Goal: Information Seeking & Learning: Learn about a topic

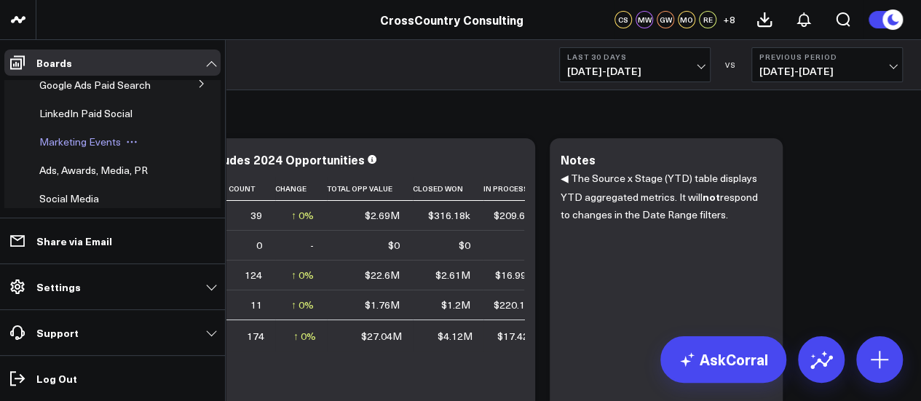
scroll to position [291, 0]
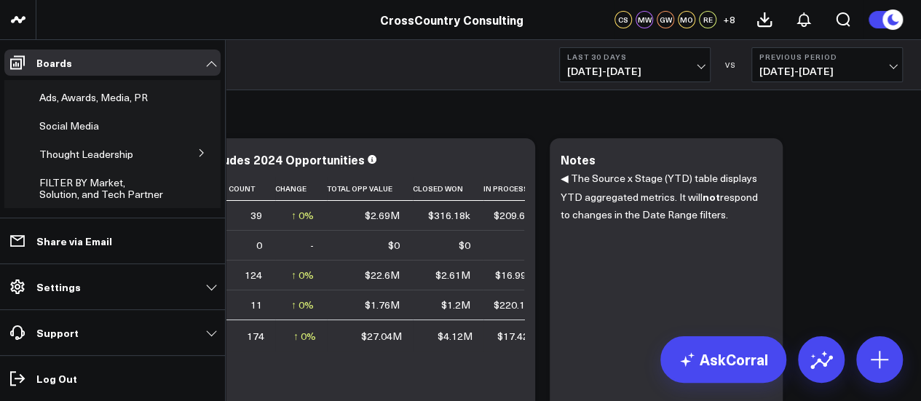
click at [197, 157] on icon at bounding box center [201, 153] width 9 height 9
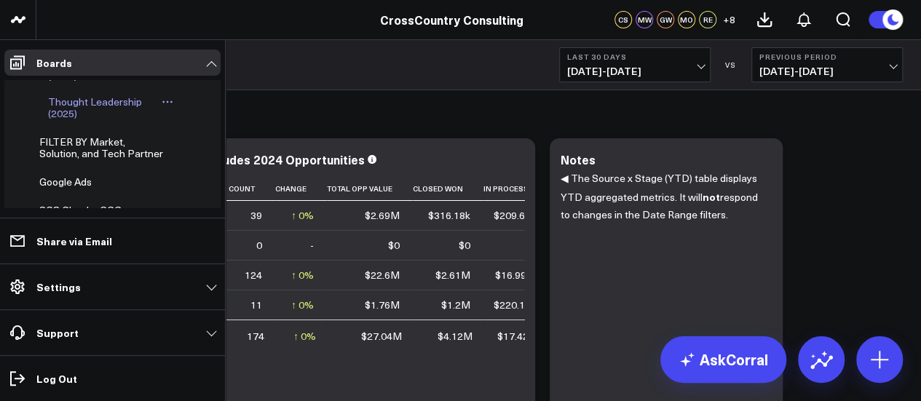
scroll to position [437, 0]
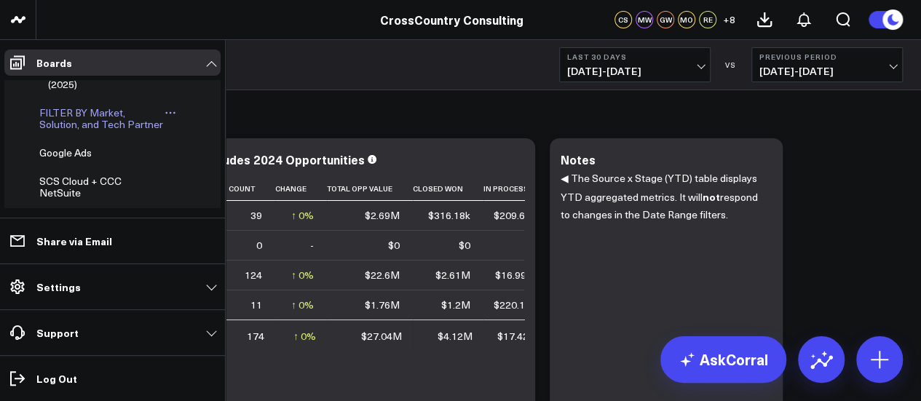
click at [105, 131] on span "FILTER BY Market, Solution, and Tech Partner" at bounding box center [101, 118] width 124 height 25
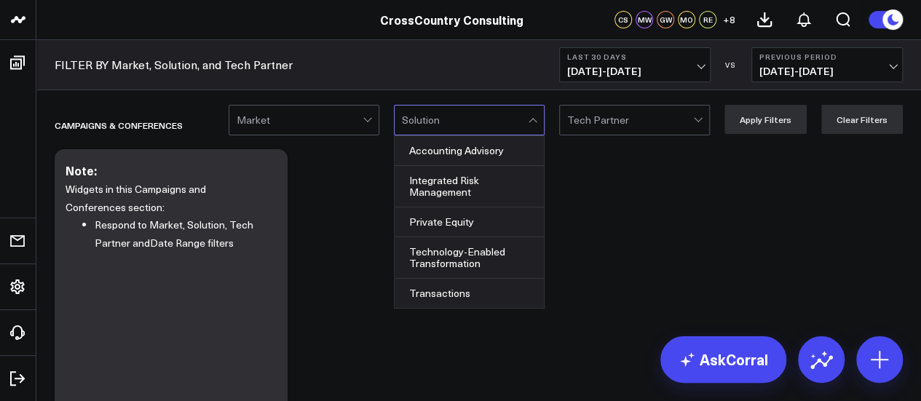
click at [540, 126] on div at bounding box center [534, 120] width 12 height 29
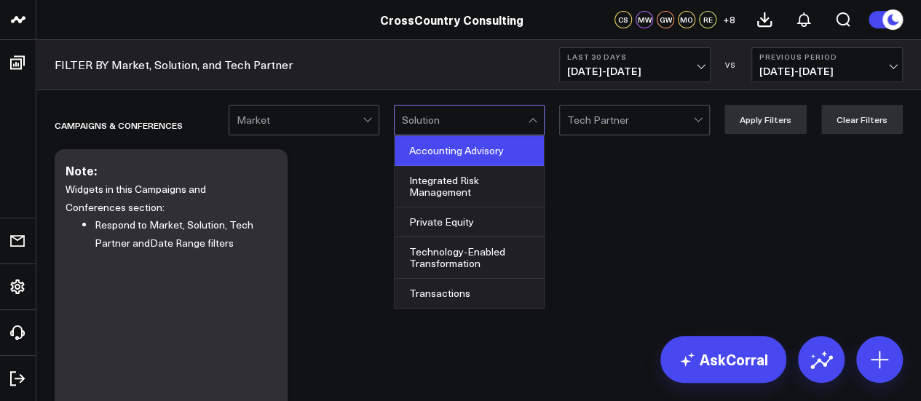
click at [511, 157] on div "Accounting Advisory" at bounding box center [469, 151] width 149 height 30
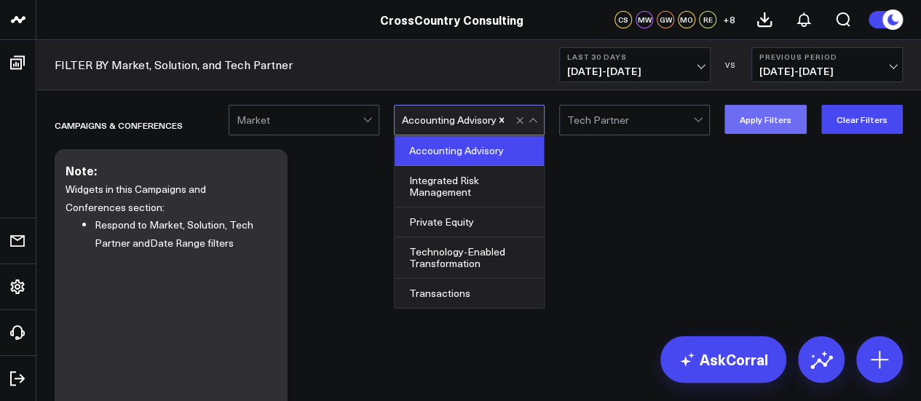
click at [805, 123] on button "Apply Filters" at bounding box center [765, 119] width 82 height 29
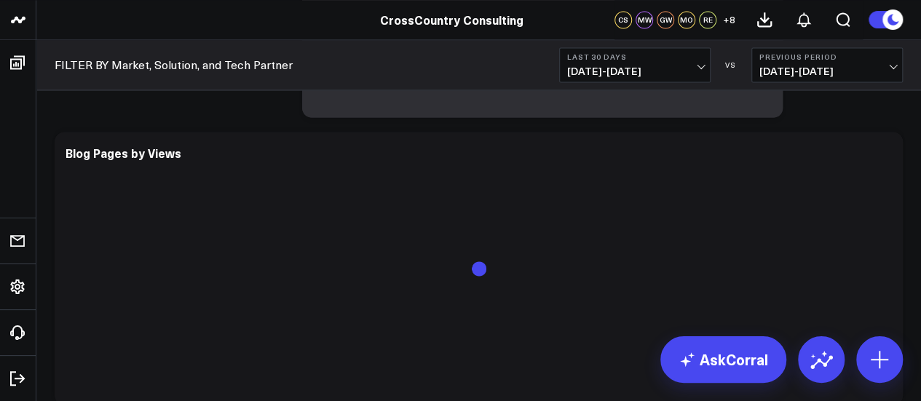
scroll to position [3932, 0]
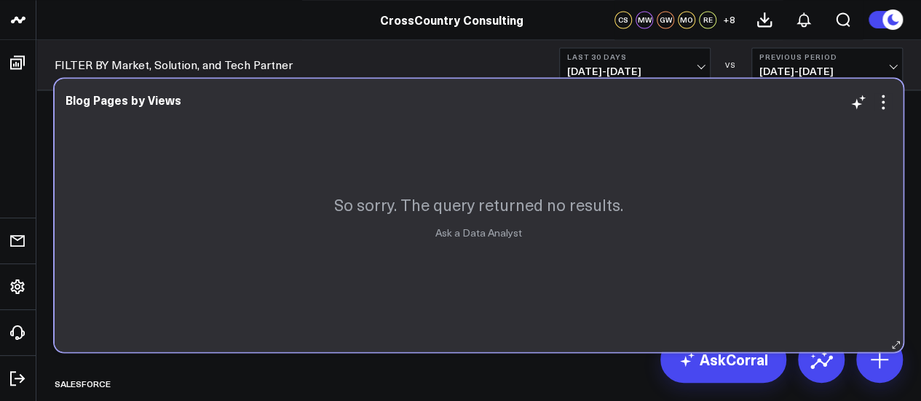
click at [463, 165] on div "So sorry. The query returned no results. Ask a Data Analyst" at bounding box center [479, 215] width 848 height 273
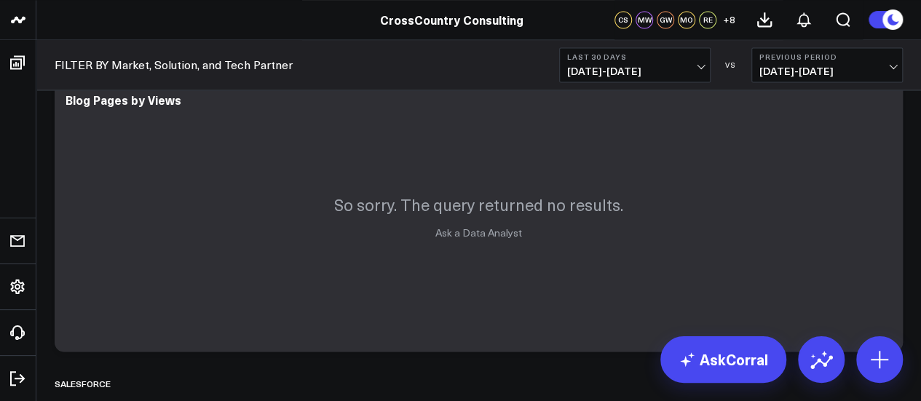
click at [700, 67] on span "[DATE] - [DATE]" at bounding box center [634, 72] width 135 height 12
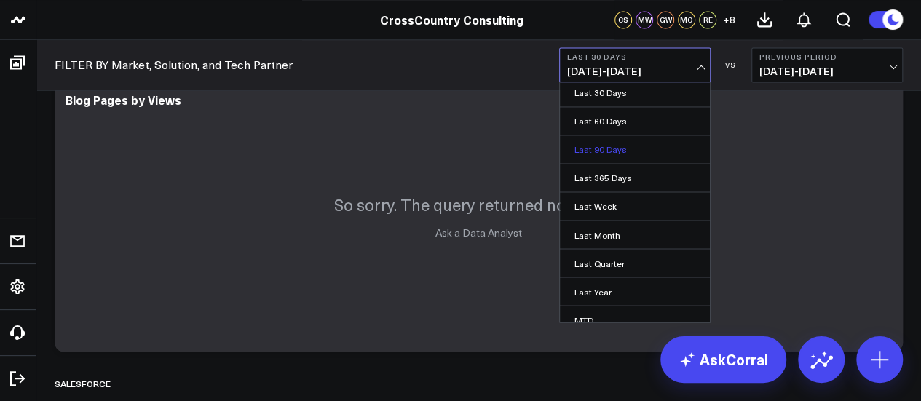
scroll to position [153, 0]
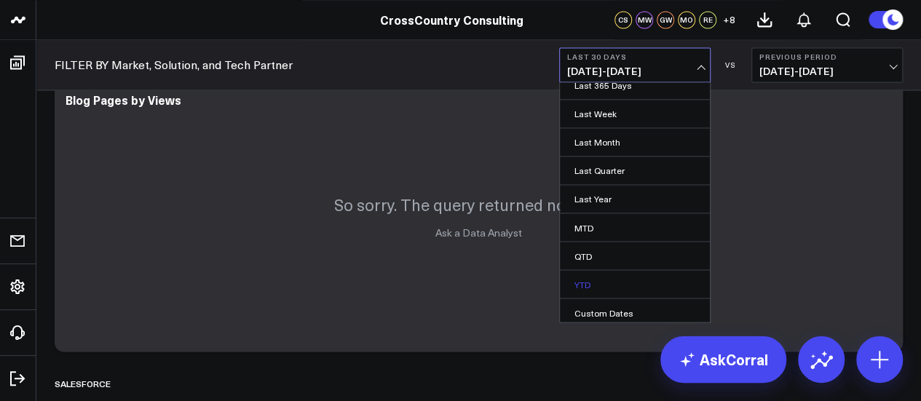
click at [601, 282] on link "YTD" at bounding box center [635, 284] width 150 height 28
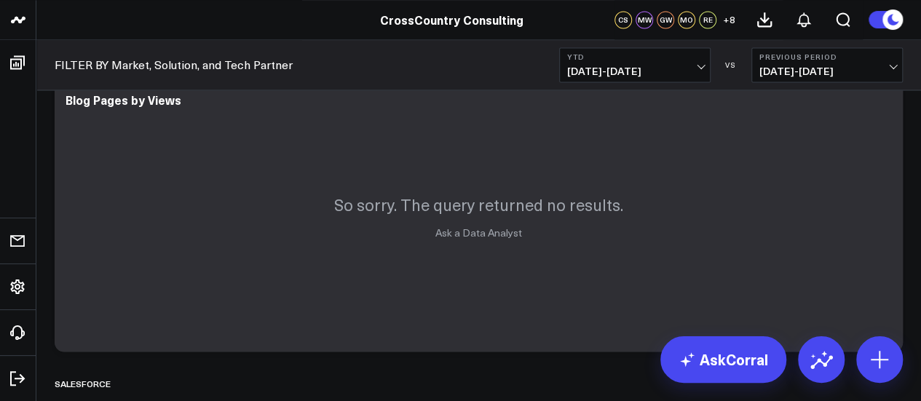
click at [893, 66] on span "[DATE] - [DATE]" at bounding box center [826, 72] width 135 height 12
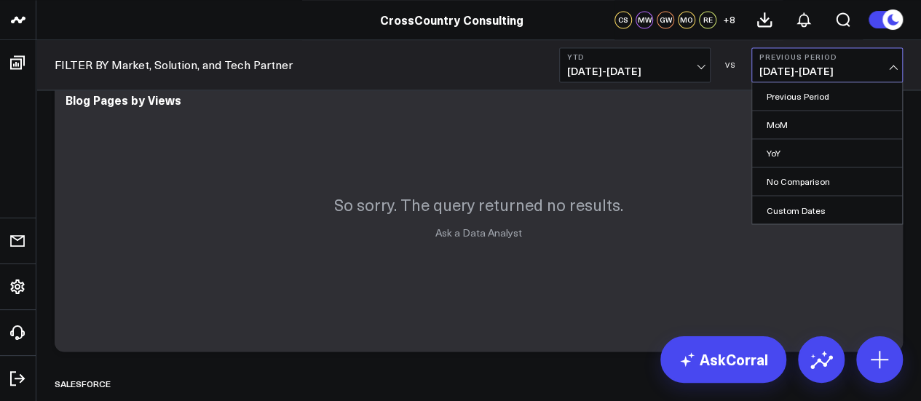
click at [534, 63] on div "FILTER BY Market, Solution, and Tech Partner YTD [DATE] - [DATE] VS Previous Pe…" at bounding box center [478, 65] width 885 height 50
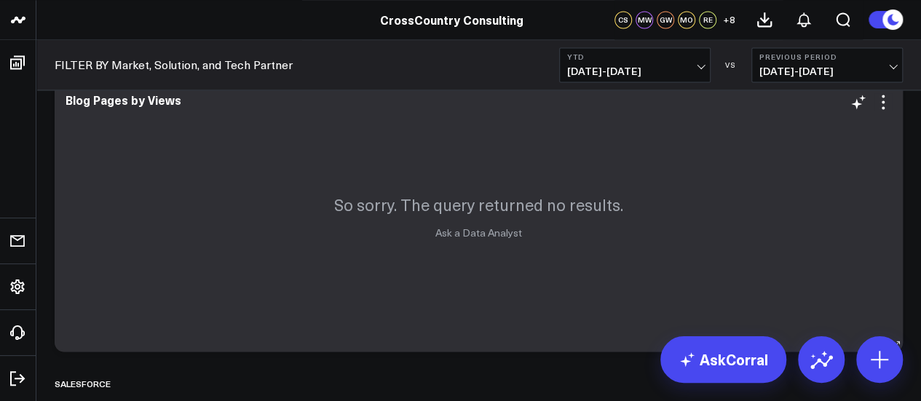
click at [266, 143] on div "So sorry. The query returned no results. Ask a Data Analyst" at bounding box center [479, 215] width 848 height 273
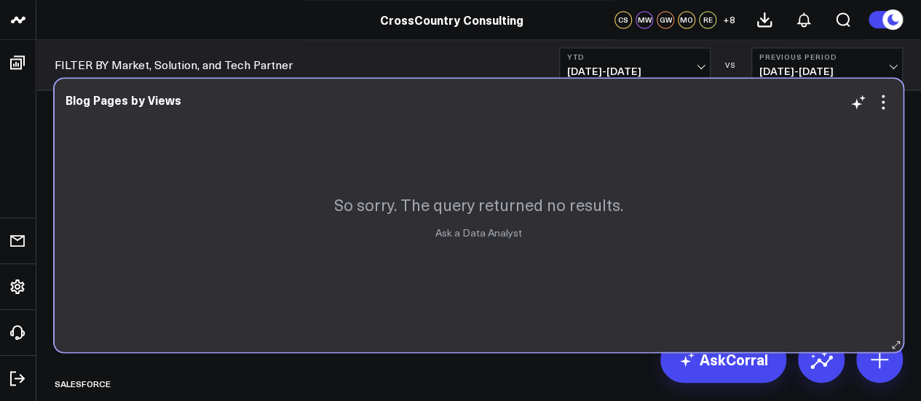
click at [162, 108] on div "So sorry. The query returned no results. Ask a Data Analyst" at bounding box center [479, 215] width 848 height 273
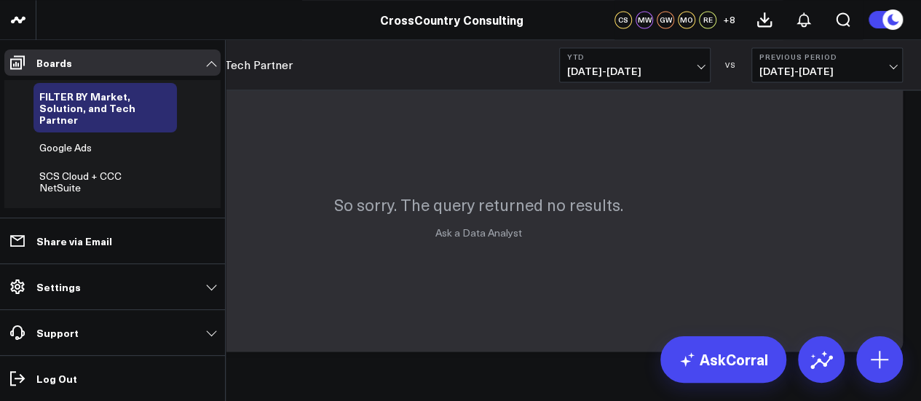
scroll to position [454, 0]
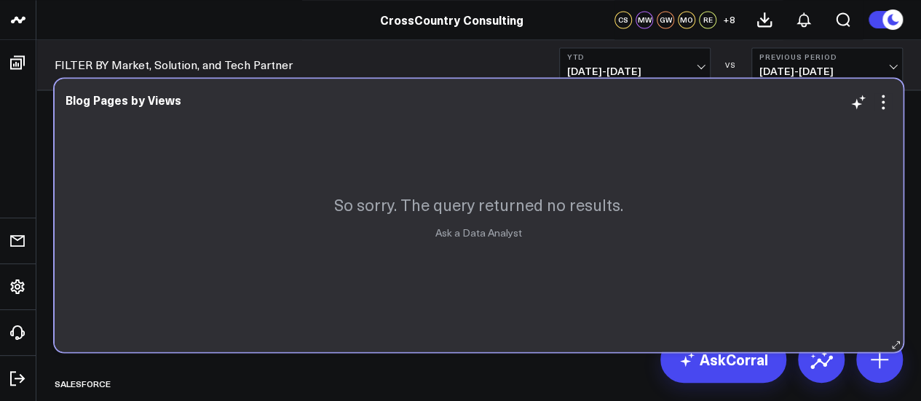
click at [328, 138] on div "So sorry. The query returned no results. Ask a Data Analyst" at bounding box center [479, 215] width 848 height 273
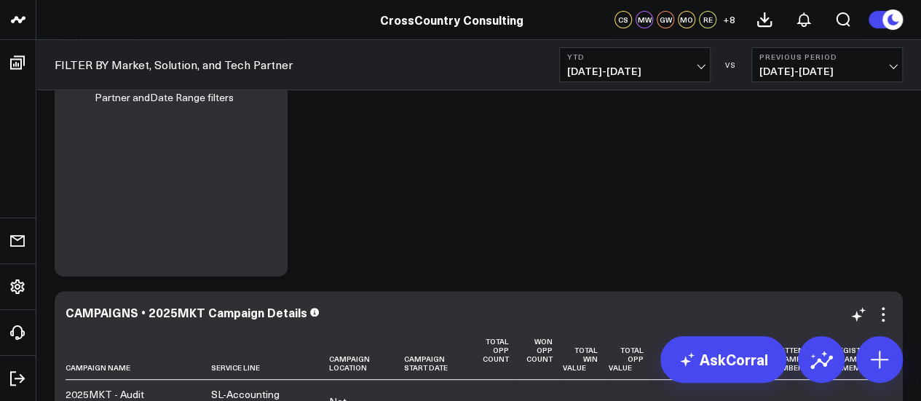
scroll to position [0, 0]
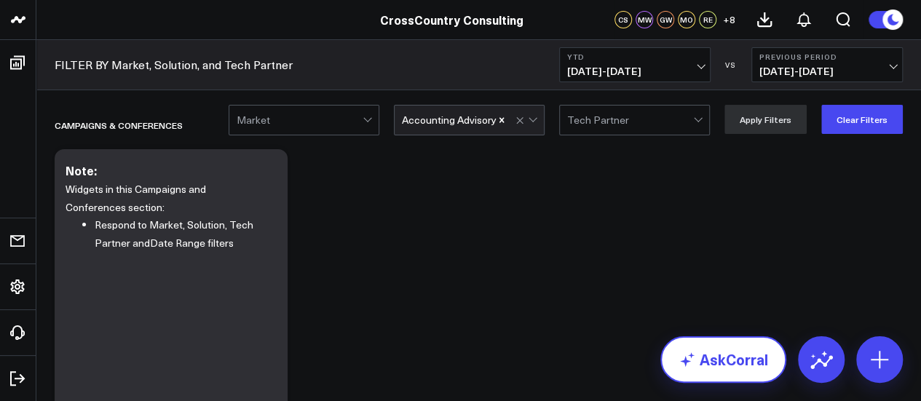
click at [719, 359] on link "AskCorral" at bounding box center [723, 359] width 126 height 47
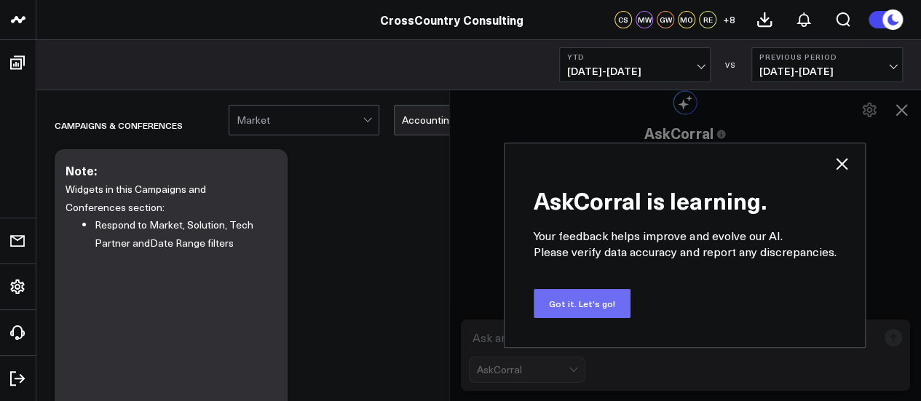
click at [574, 295] on button "Got it. Let's go!" at bounding box center [582, 303] width 97 height 29
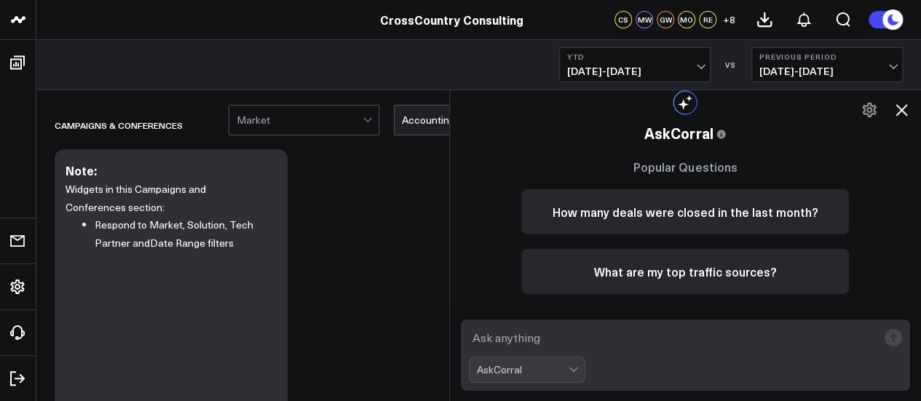
click at [523, 344] on textarea at bounding box center [673, 338] width 409 height 26
paste textarea "Lo-ipsumd: 9. SIT 0050-75 Ametconse ad Elitsed Doeiusmodt Incididuntut: Labo Et…"
type textarea "Lo ips dolorsita conse, adip el sed doei temporinci? Ut-labore: 6. ETD 5599-68 …"
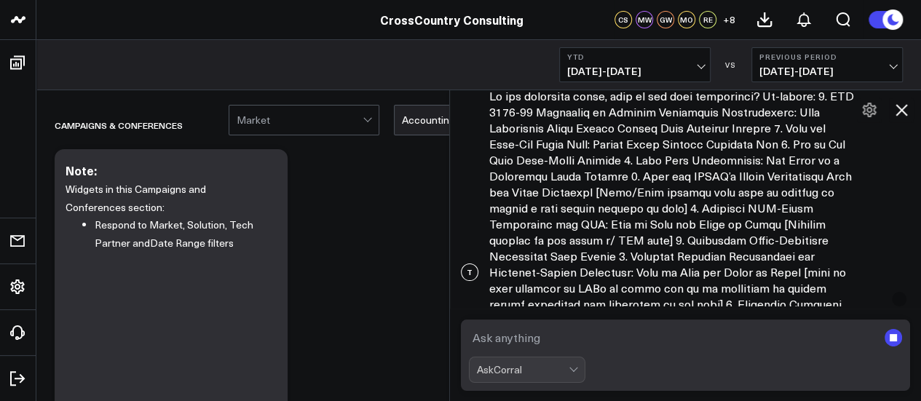
click at [902, 111] on icon at bounding box center [902, 110] width 12 height 12
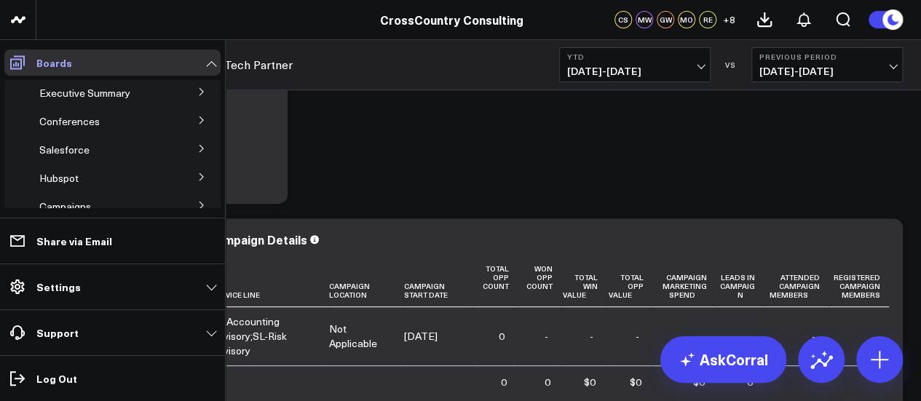
scroll to position [256, 0]
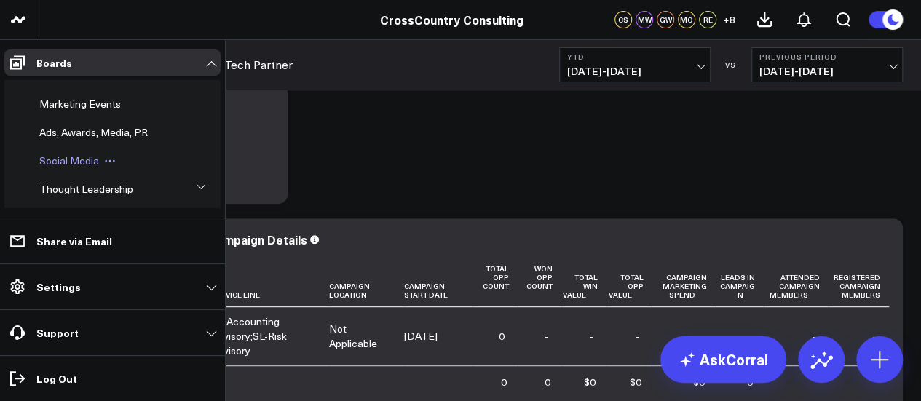
click at [108, 167] on icon at bounding box center [110, 161] width 12 height 12
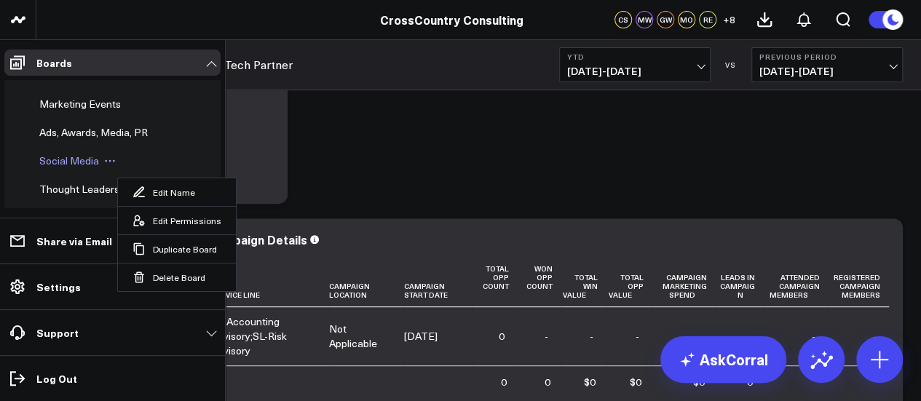
click at [89, 167] on span "Social Media" at bounding box center [69, 161] width 60 height 14
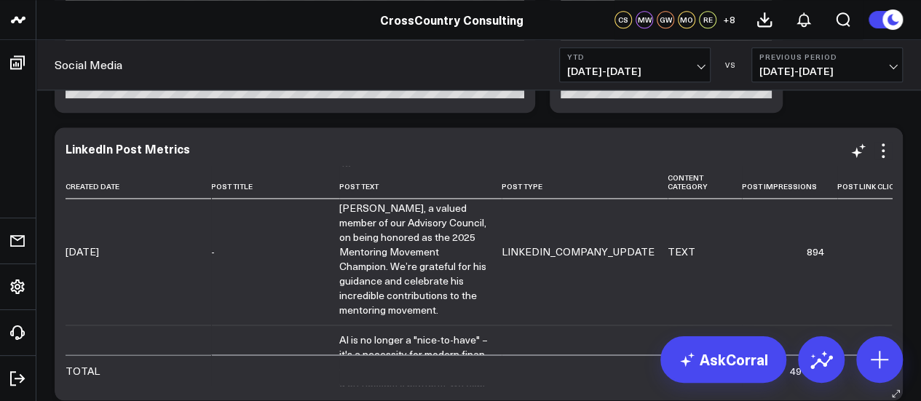
scroll to position [3422, 0]
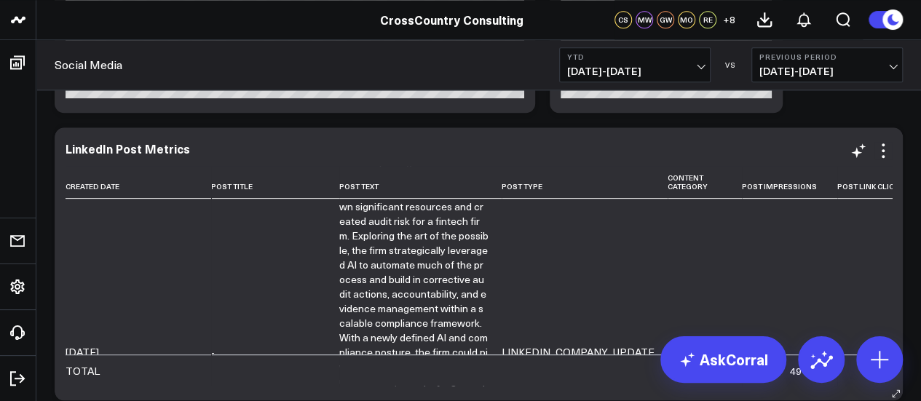
scroll to position [2840, 0]
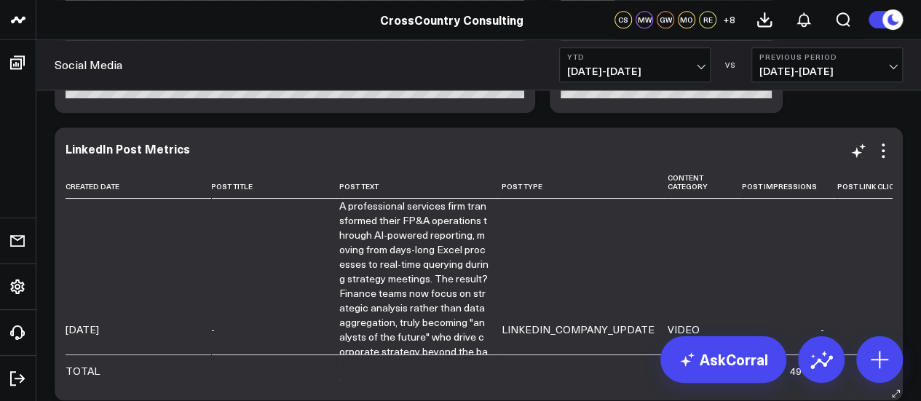
click at [339, 234] on link "A professional services firm transformed their FP&A operations through AI-power…" at bounding box center [413, 329] width 149 height 261
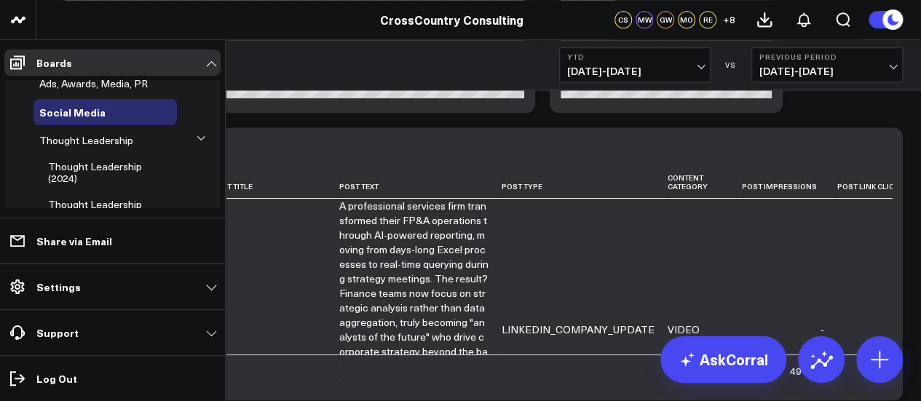
scroll to position [283, 0]
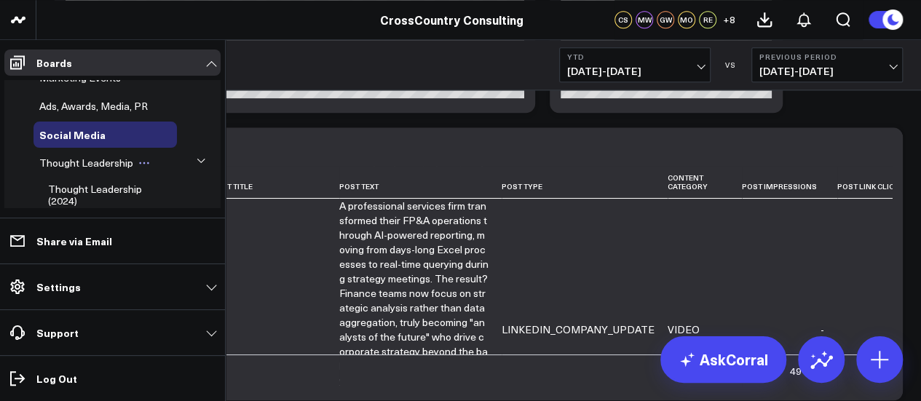
click at [103, 170] on span "Thought Leadership" at bounding box center [86, 163] width 94 height 14
click at [106, 199] on span "Thought Leadership (2024)" at bounding box center [95, 194] width 94 height 25
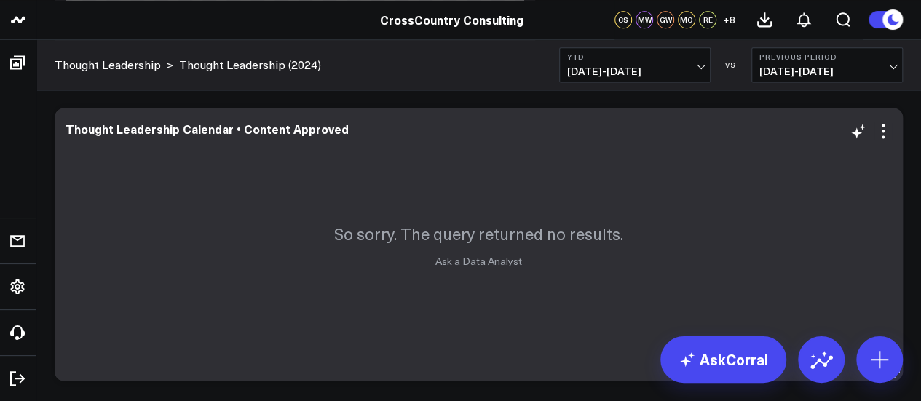
scroll to position [994, 0]
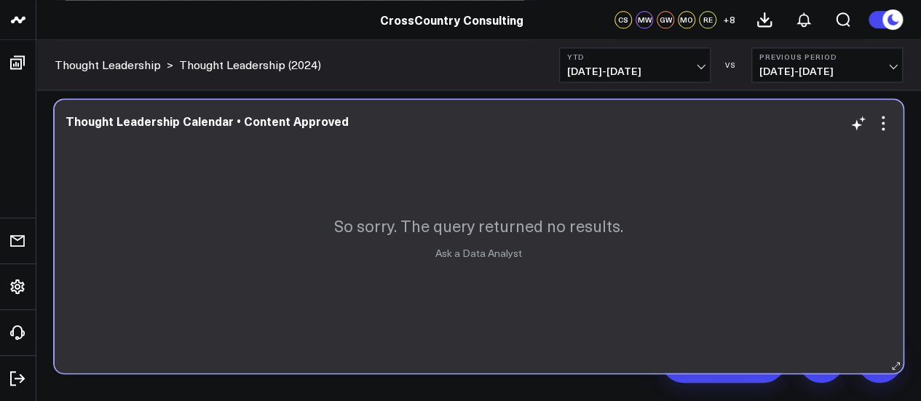
click at [488, 236] on div "So sorry. The query returned no results. Ask a Data Analyst" at bounding box center [479, 236] width 848 height 273
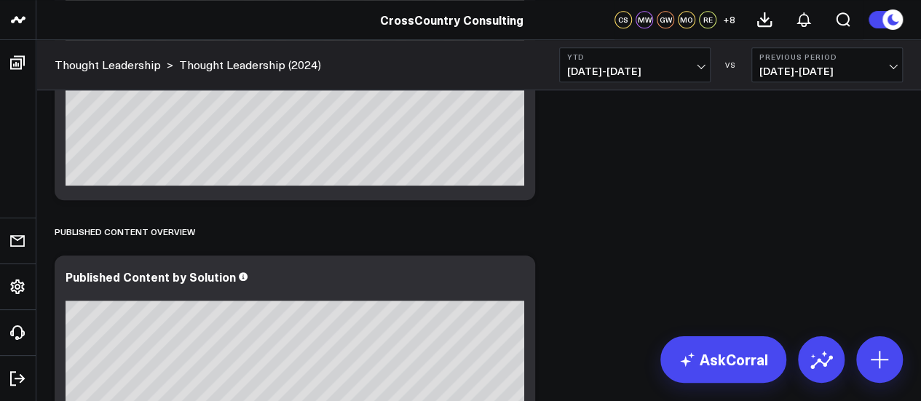
scroll to position [0, 0]
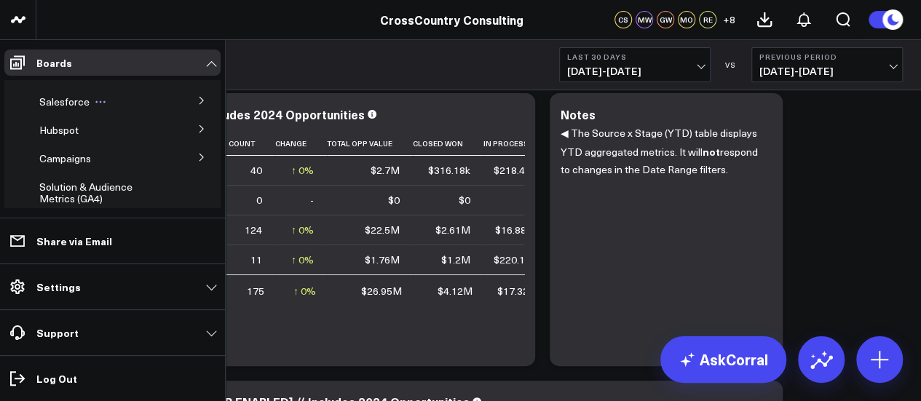
scroll to position [49, 0]
click at [197, 155] on icon at bounding box center [201, 156] width 9 height 9
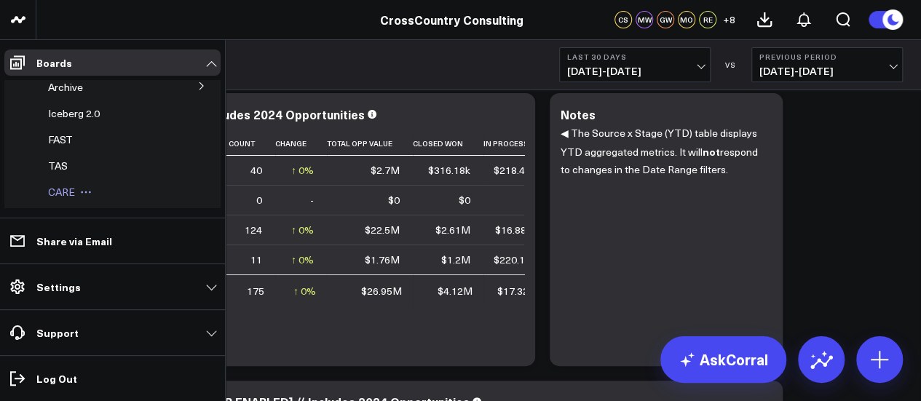
scroll to position [178, 0]
click at [94, 118] on span "Iceberg 2.0" at bounding box center [74, 118] width 52 height 14
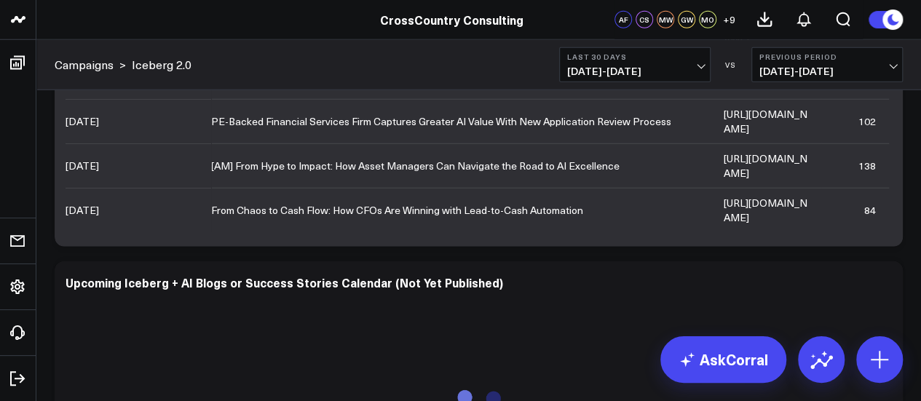
scroll to position [4648, 0]
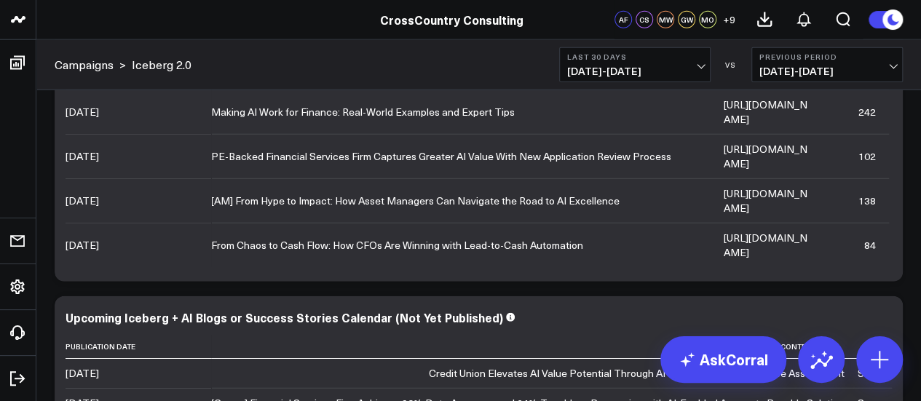
click at [700, 69] on span "08/13/25 - 09/11/25" at bounding box center [634, 72] width 135 height 12
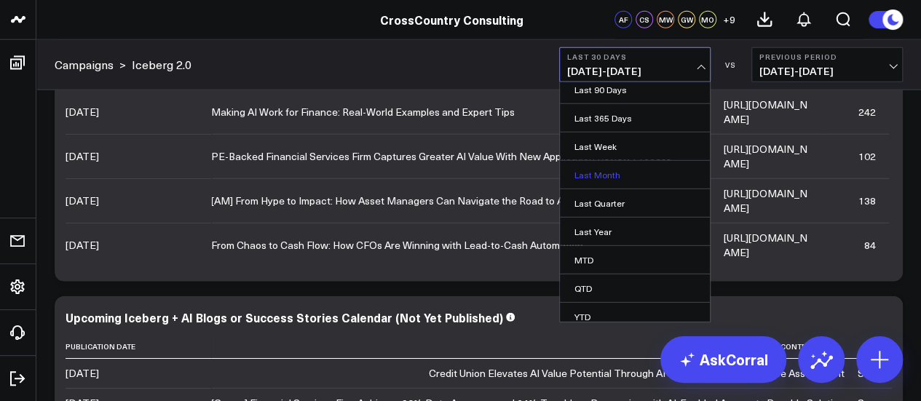
scroll to position [142, 0]
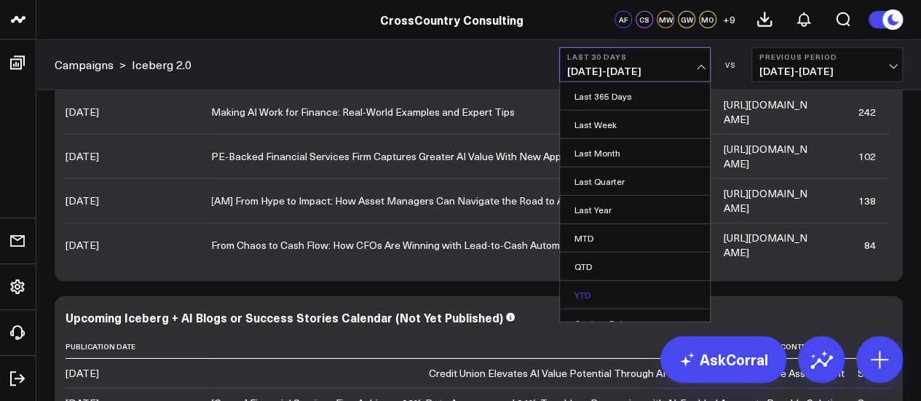
click at [611, 289] on link "YTD" at bounding box center [635, 295] width 150 height 28
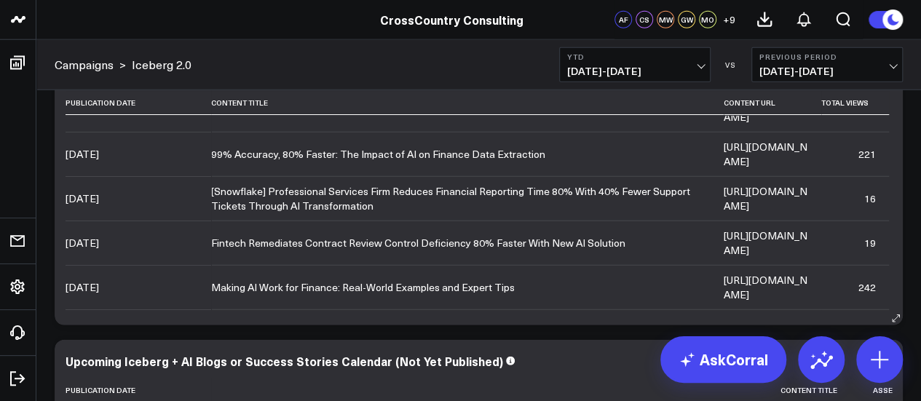
scroll to position [28, 0]
click at [724, 167] on link "https://www.crosscountry-consulting.com/insights/blog/ai-finance-data-extractio…" at bounding box center [766, 153] width 84 height 28
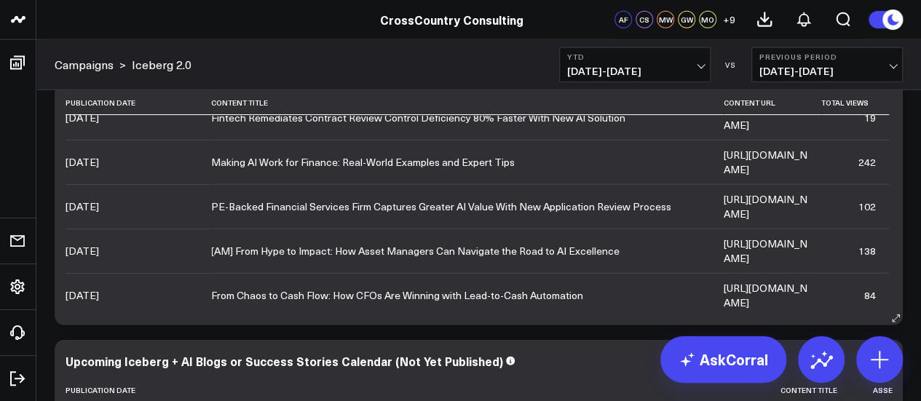
scroll to position [151, 0]
click at [724, 177] on link "https://www.crosscountry-consulting.com/insights/blog/ai-finance-accounting-too…" at bounding box center [766, 163] width 84 height 28
